Goal: Task Accomplishment & Management: Manage account settings

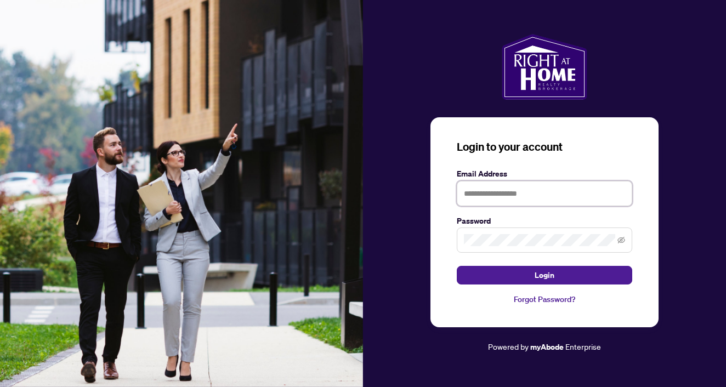
type input "**********"
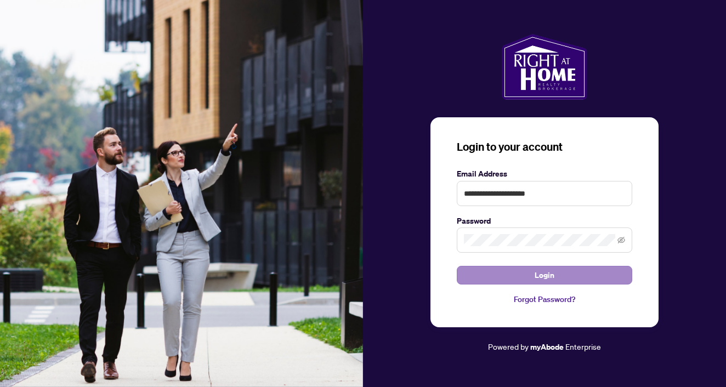
click at [539, 280] on span "Login" at bounding box center [545, 276] width 20 height 18
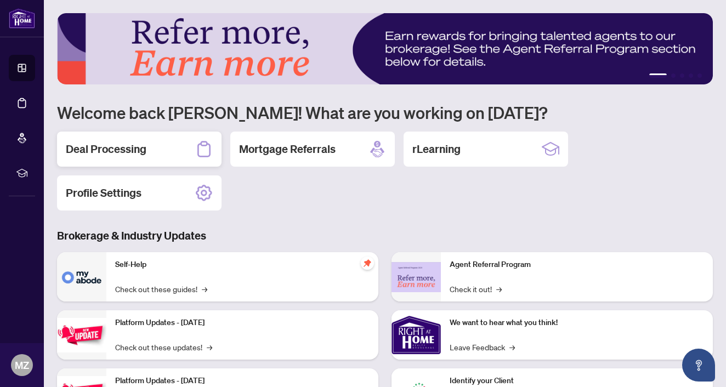
click at [147, 148] on div "Deal Processing" at bounding box center [139, 149] width 165 height 35
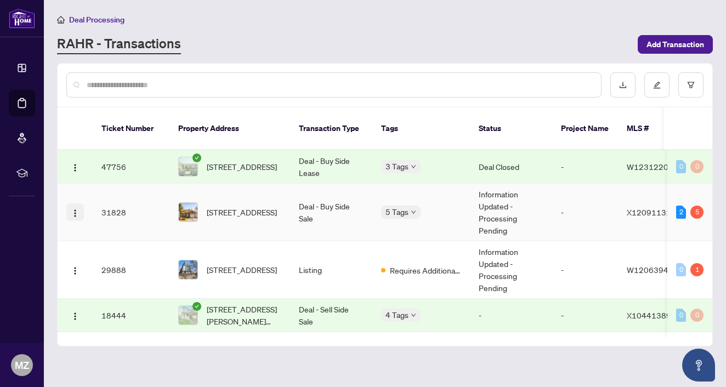
click at [76, 209] on img "button" at bounding box center [75, 213] width 9 height 9
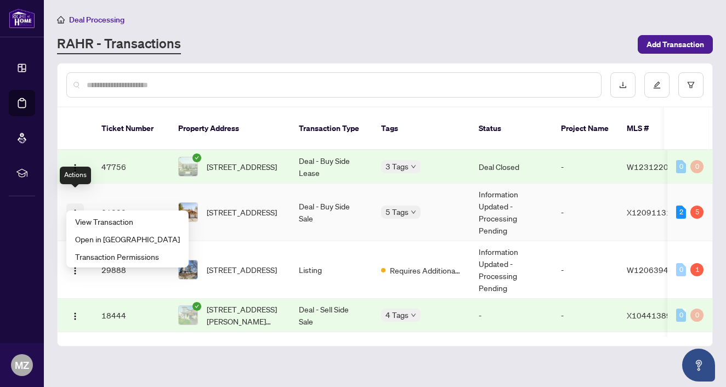
click at [76, 209] on img "button" at bounding box center [75, 213] width 9 height 9
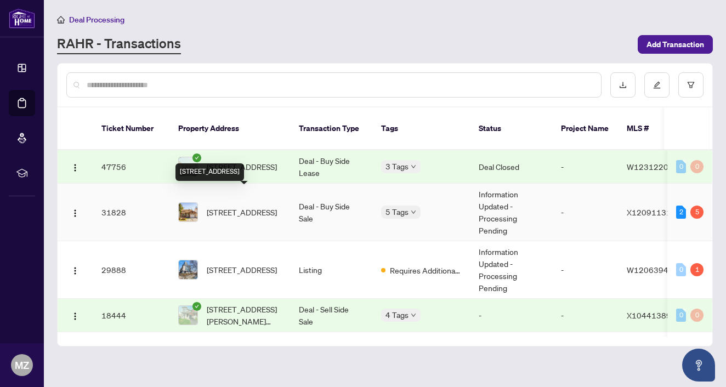
click at [237, 206] on span "[STREET_ADDRESS]" at bounding box center [242, 212] width 70 height 12
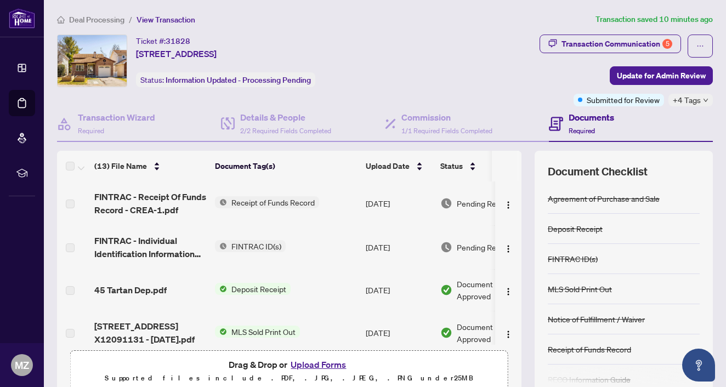
click at [168, 15] on span "View Transaction" at bounding box center [166, 20] width 59 height 10
click at [167, 19] on span "View Transaction" at bounding box center [166, 20] width 59 height 10
click at [75, 21] on span "Deal Processing" at bounding box center [96, 20] width 55 height 10
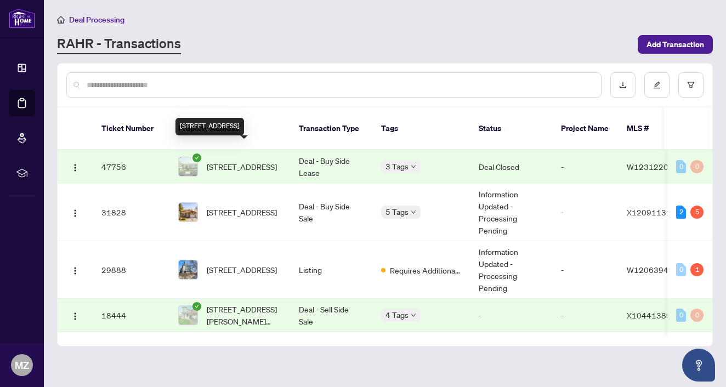
click at [247, 161] on span "[STREET_ADDRESS]" at bounding box center [242, 167] width 70 height 12
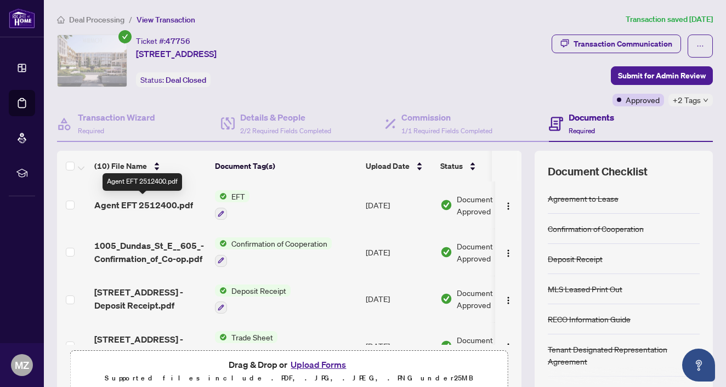
click at [169, 204] on span "Agent EFT 2512400.pdf" at bounding box center [143, 205] width 99 height 13
